Goal: Find specific page/section: Find specific page/section

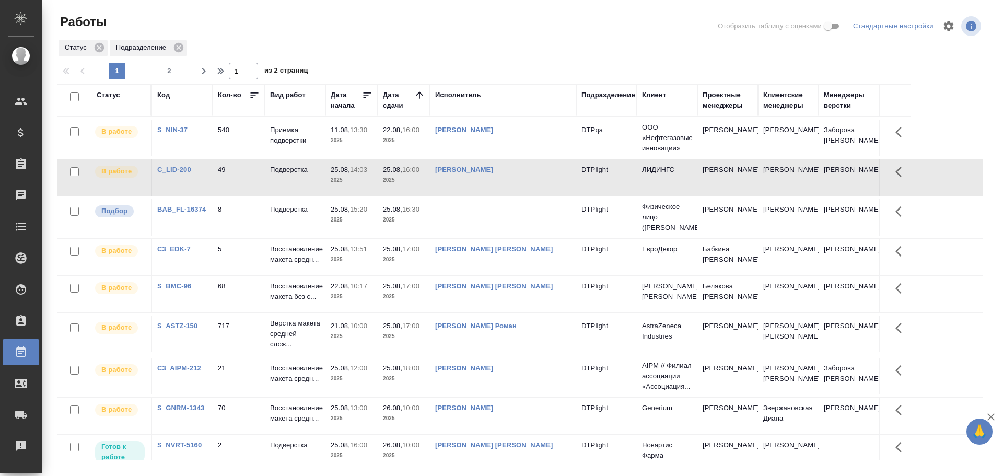
click at [489, 226] on td at bounding box center [503, 217] width 146 height 37
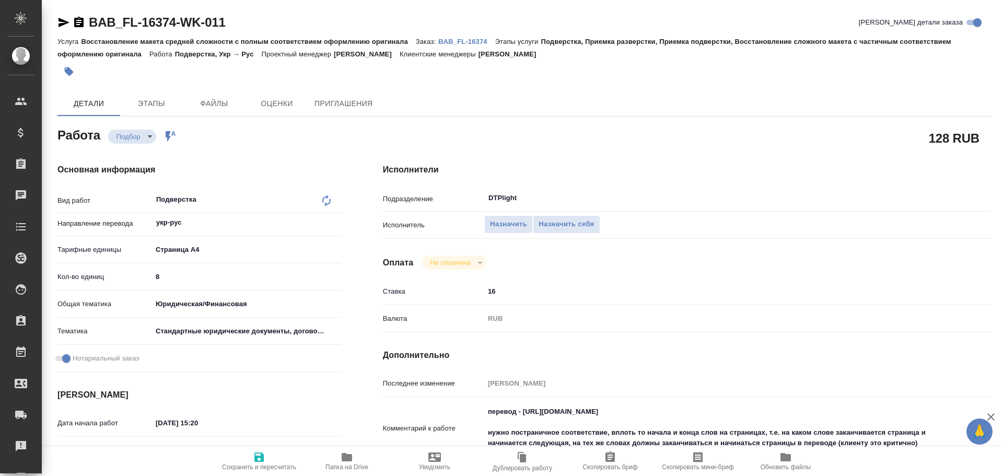
type textarea "x"
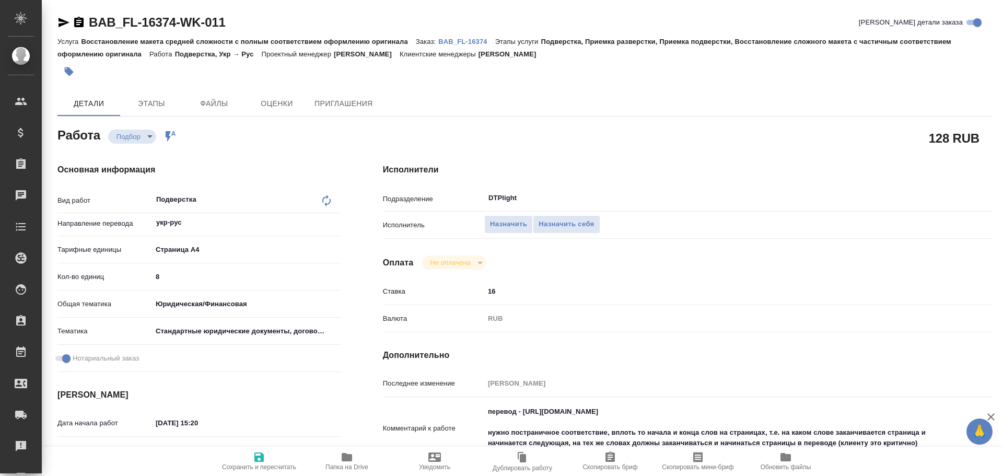
type textarea "x"
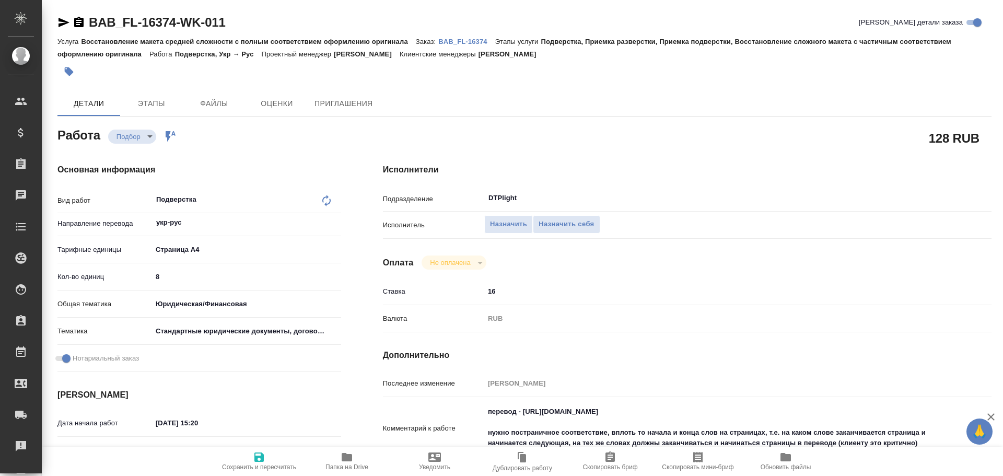
type textarea "x"
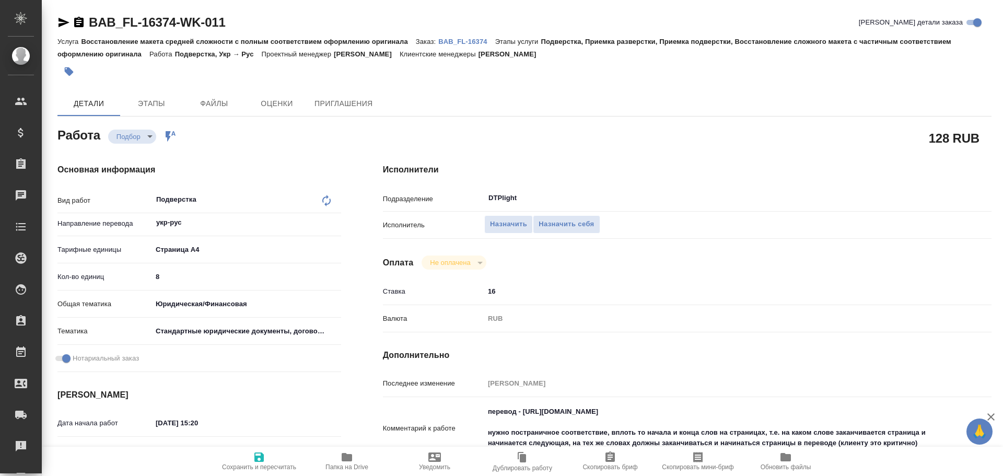
drag, startPoint x: 66, startPoint y: 23, endPoint x: 74, endPoint y: 39, distance: 17.5
click at [66, 23] on icon "button" at bounding box center [64, 22] width 11 height 9
type textarea "x"
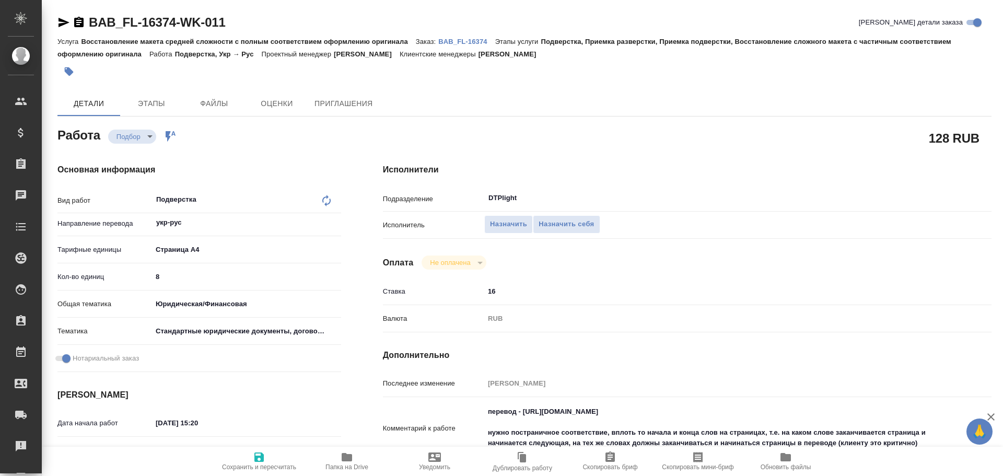
type textarea "x"
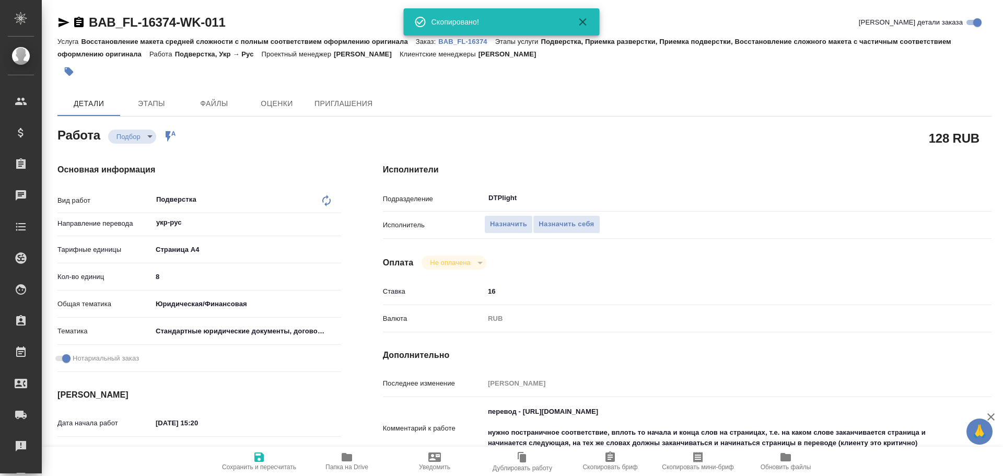
type textarea "x"
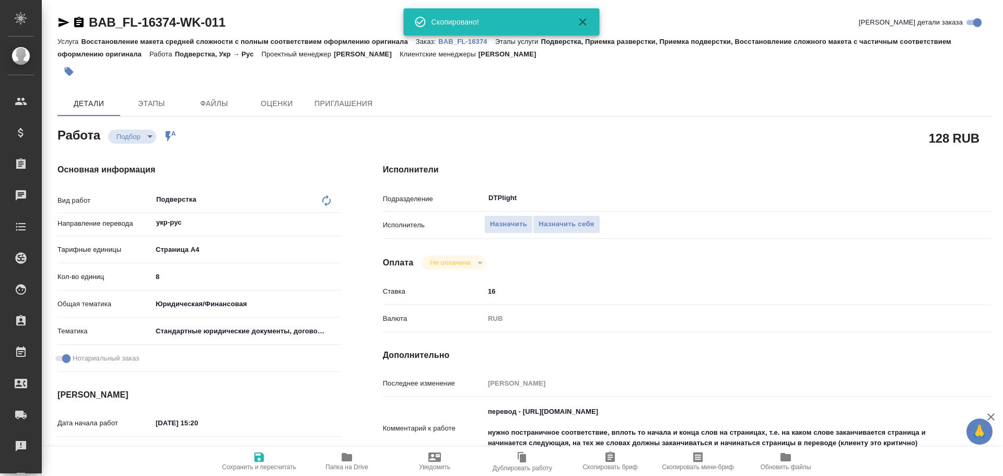
type textarea "x"
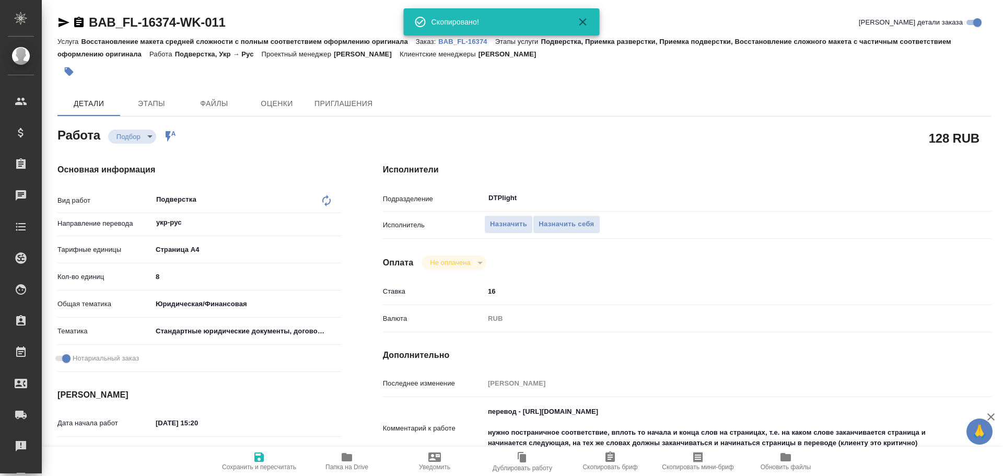
type textarea "x"
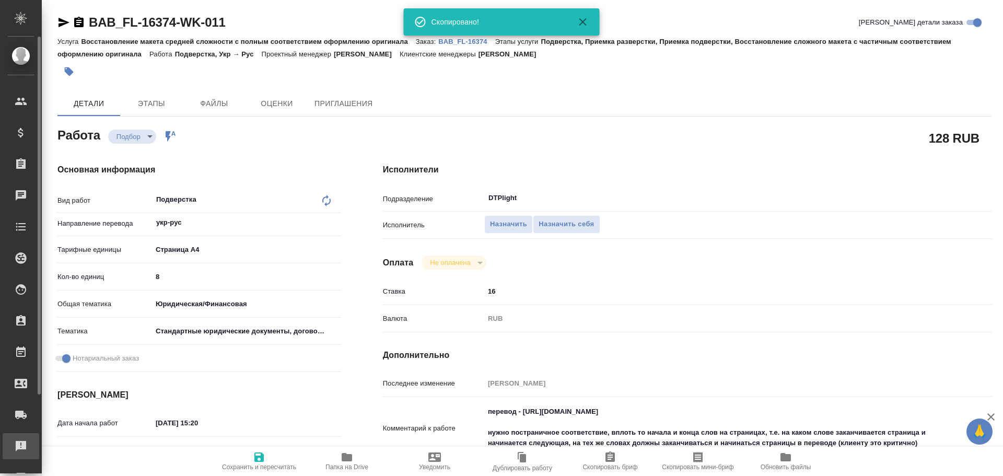
type textarea "x"
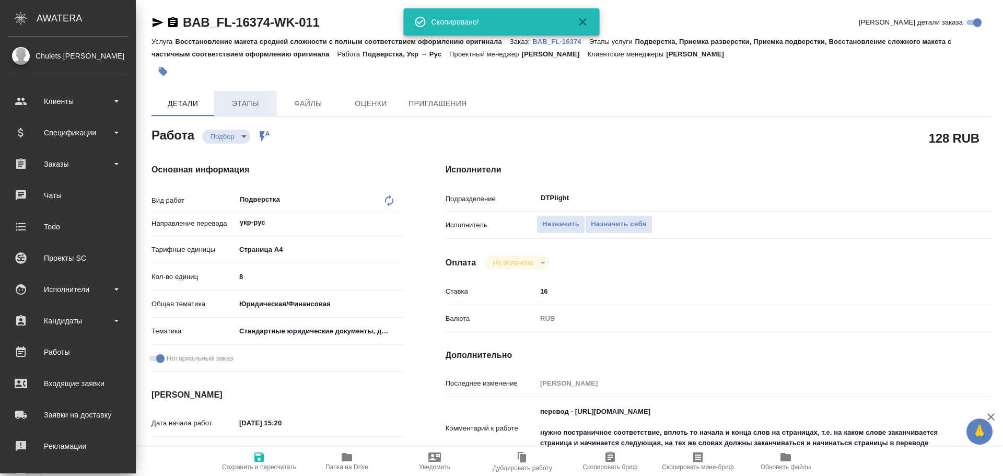
type textarea "x"
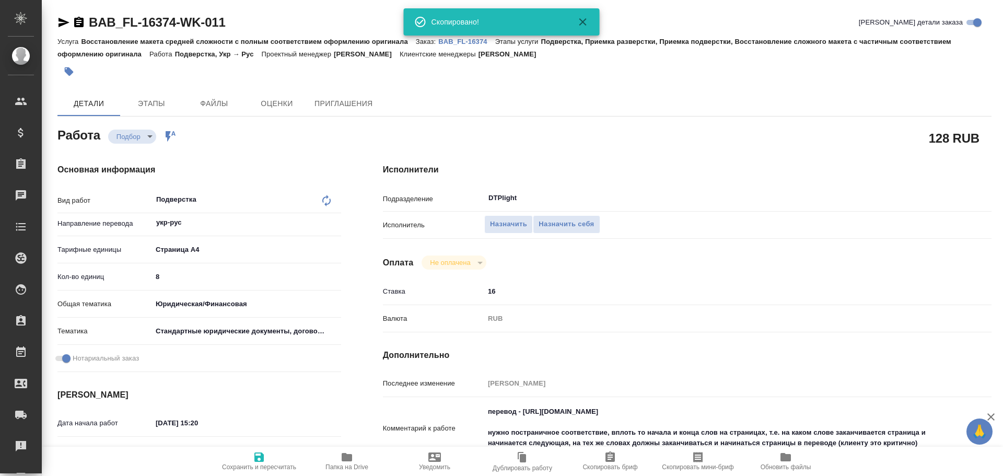
type textarea "x"
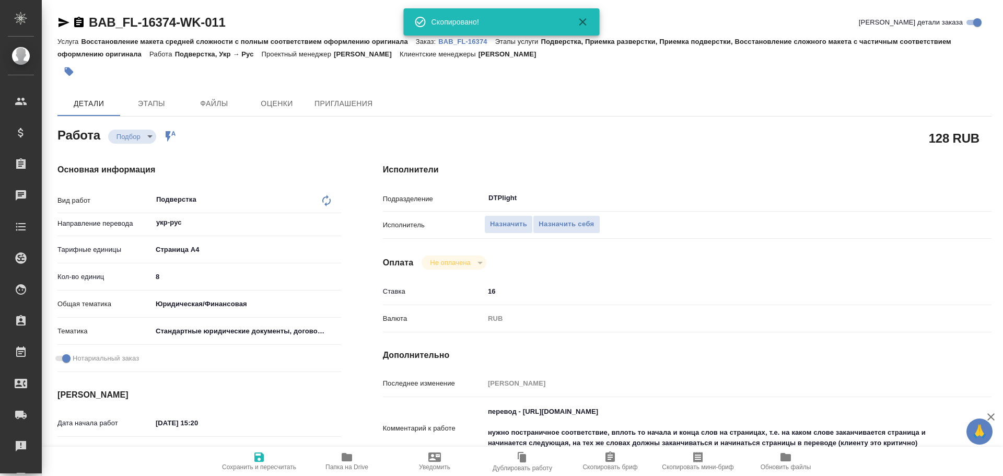
type textarea "x"
